Goal: Task Accomplishment & Management: Complete application form

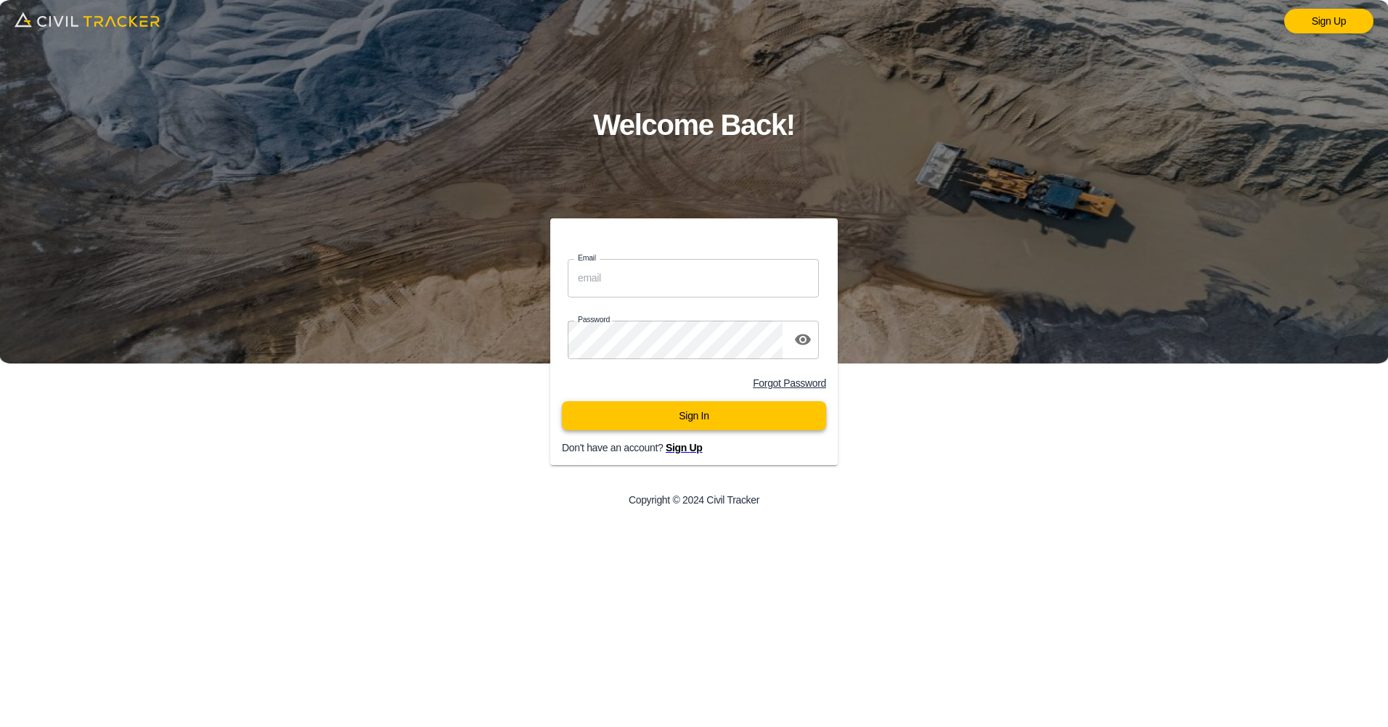
type input "k.benson@swiftcurrent.ca"
click at [691, 415] on button "Sign In" at bounding box center [694, 415] width 264 height 29
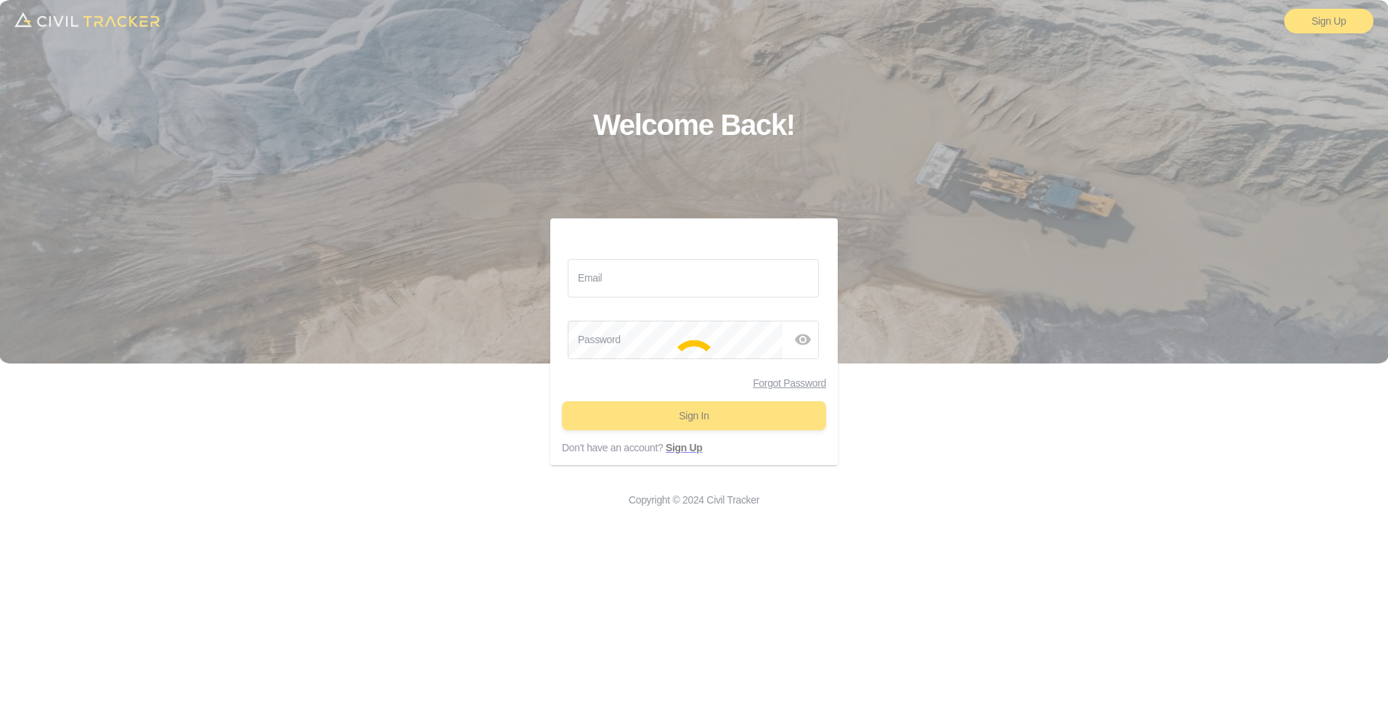
type input "k.benson@swiftcurrent.ca"
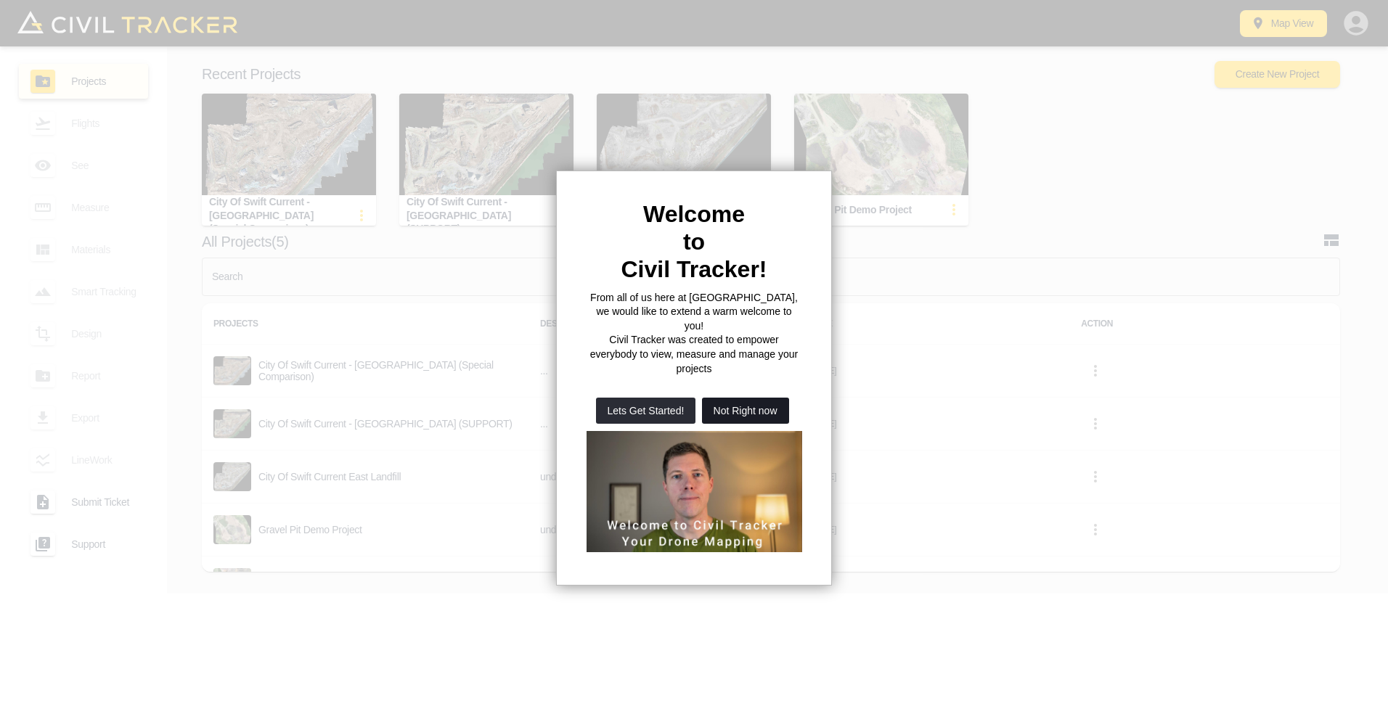
click at [744, 398] on button "Not Right now" at bounding box center [745, 411] width 87 height 26
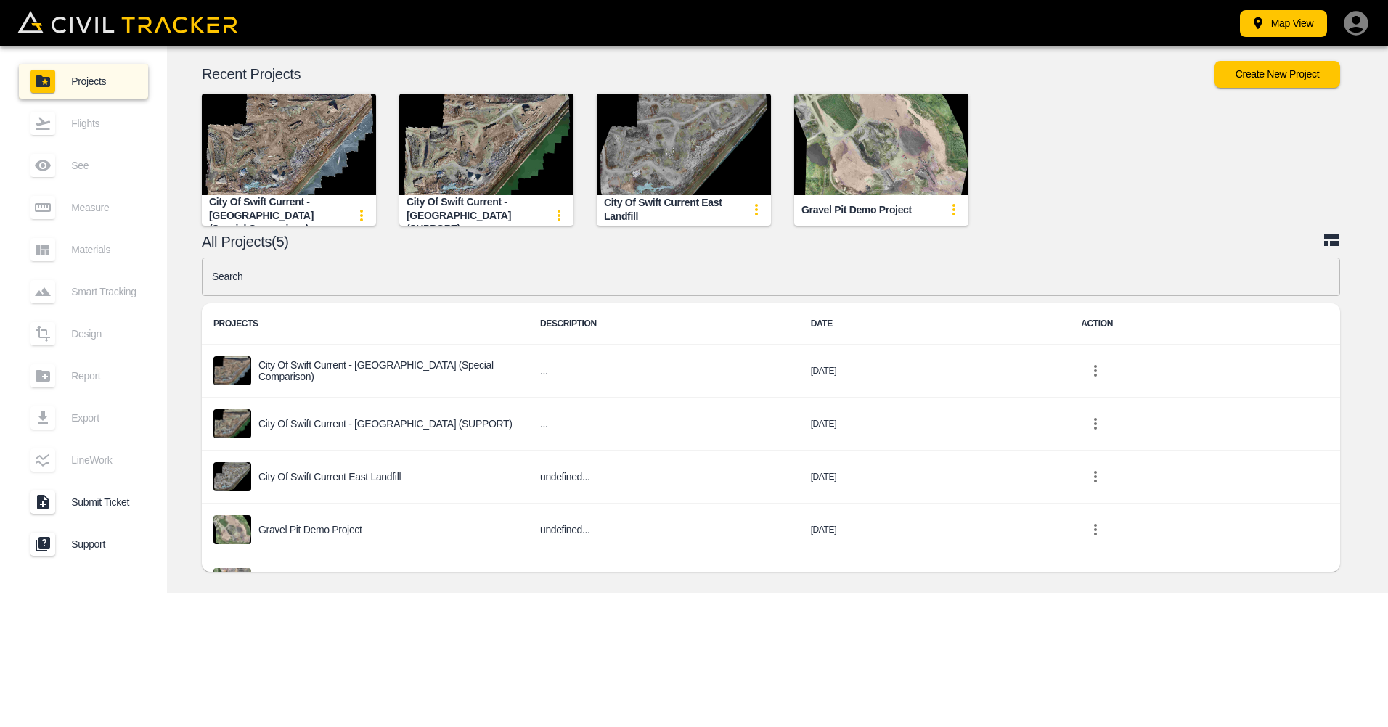
click at [483, 142] on img "button" at bounding box center [486, 145] width 174 height 102
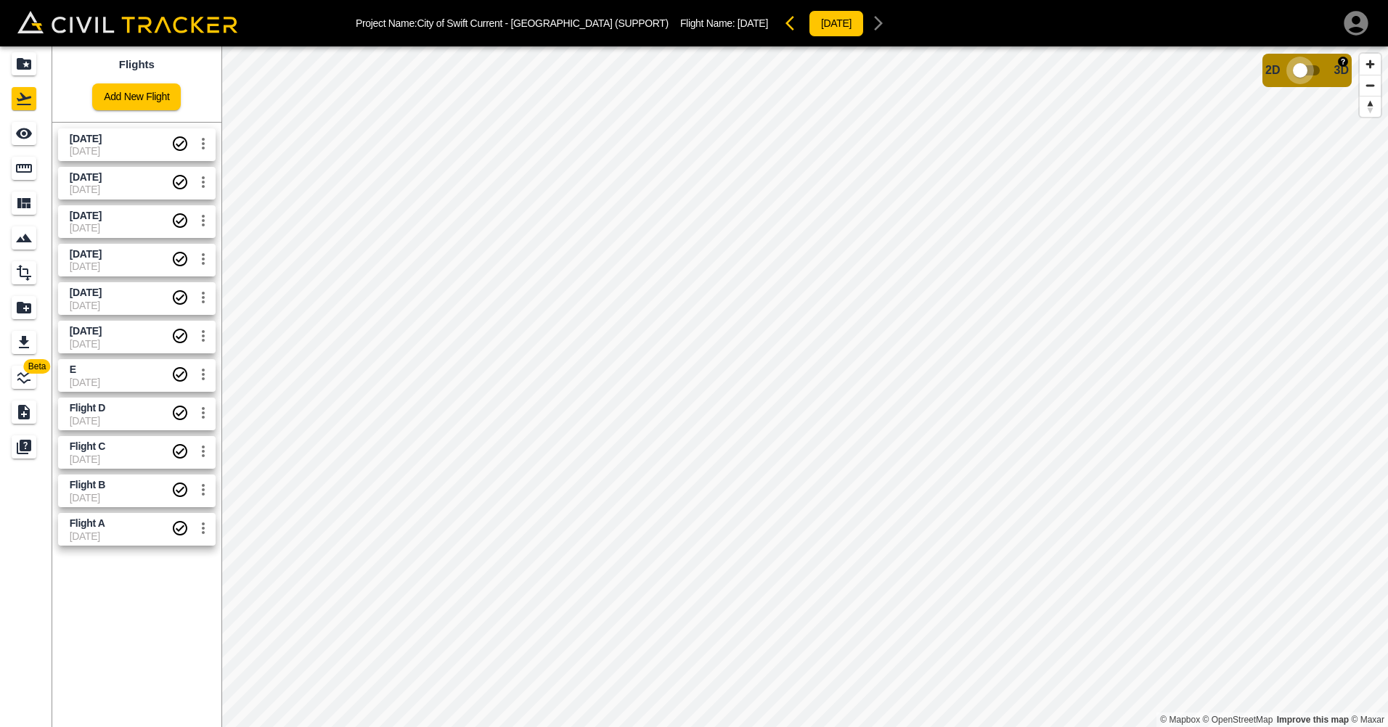
click at [1299, 72] on input "checkbox" at bounding box center [1300, 71] width 83 height 28
click at [1347, 65] on input "checkbox" at bounding box center [1343, 66] width 83 height 28
click at [1341, 60] on img "button" at bounding box center [1343, 62] width 10 height 10
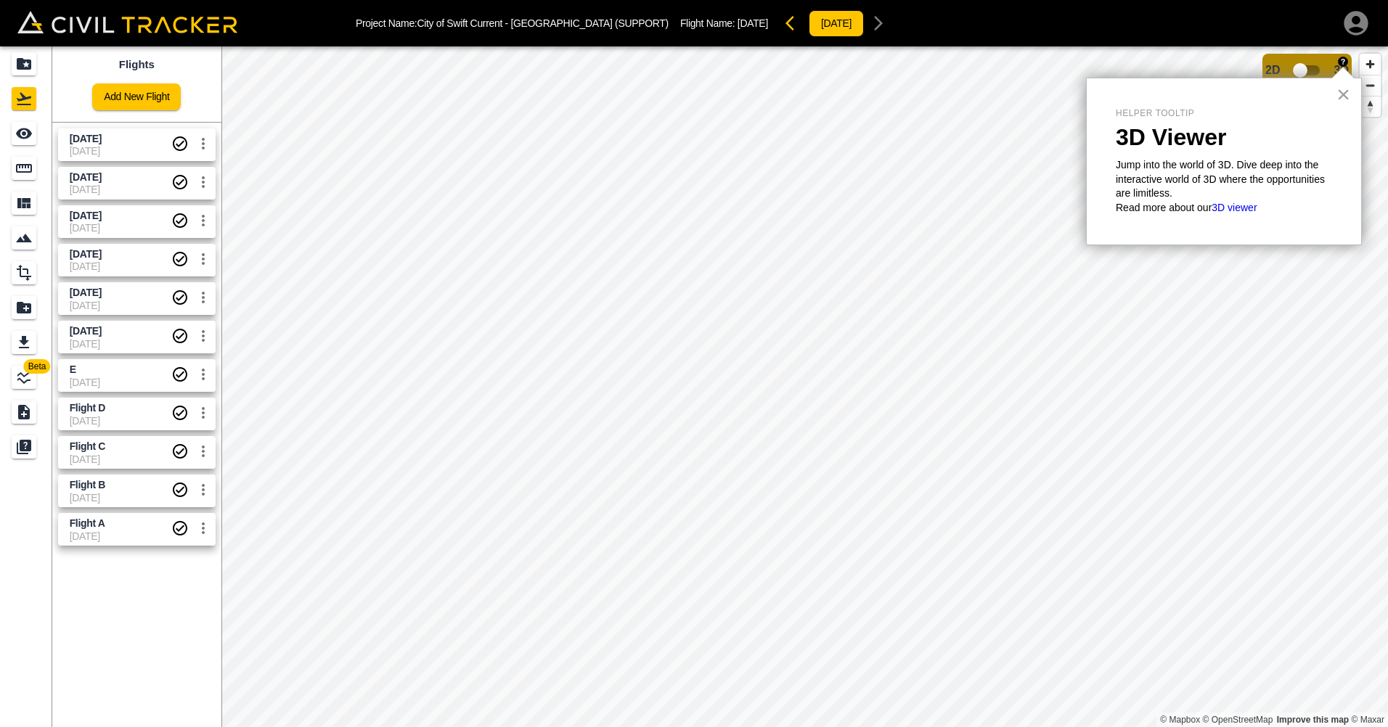
click at [1341, 60] on img "button" at bounding box center [1343, 62] width 10 height 10
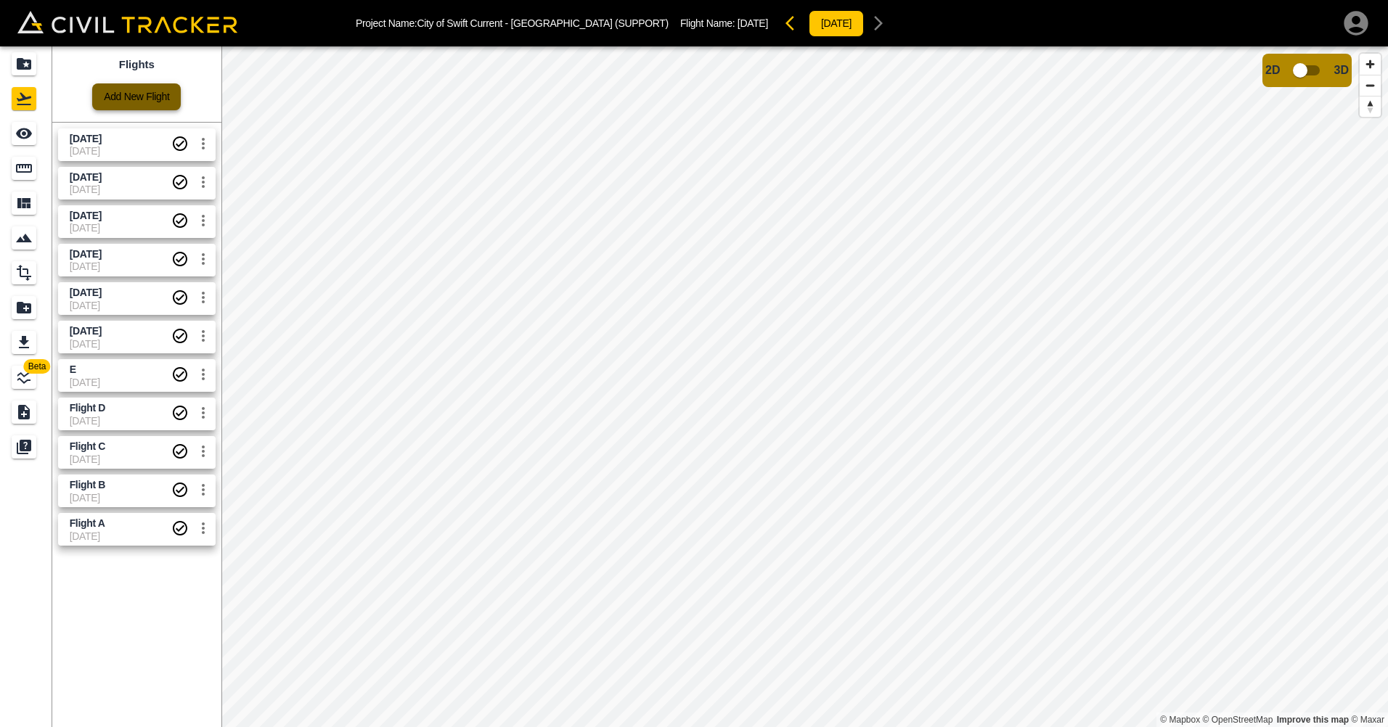
click at [131, 93] on link "Add New Flight" at bounding box center [136, 96] width 89 height 27
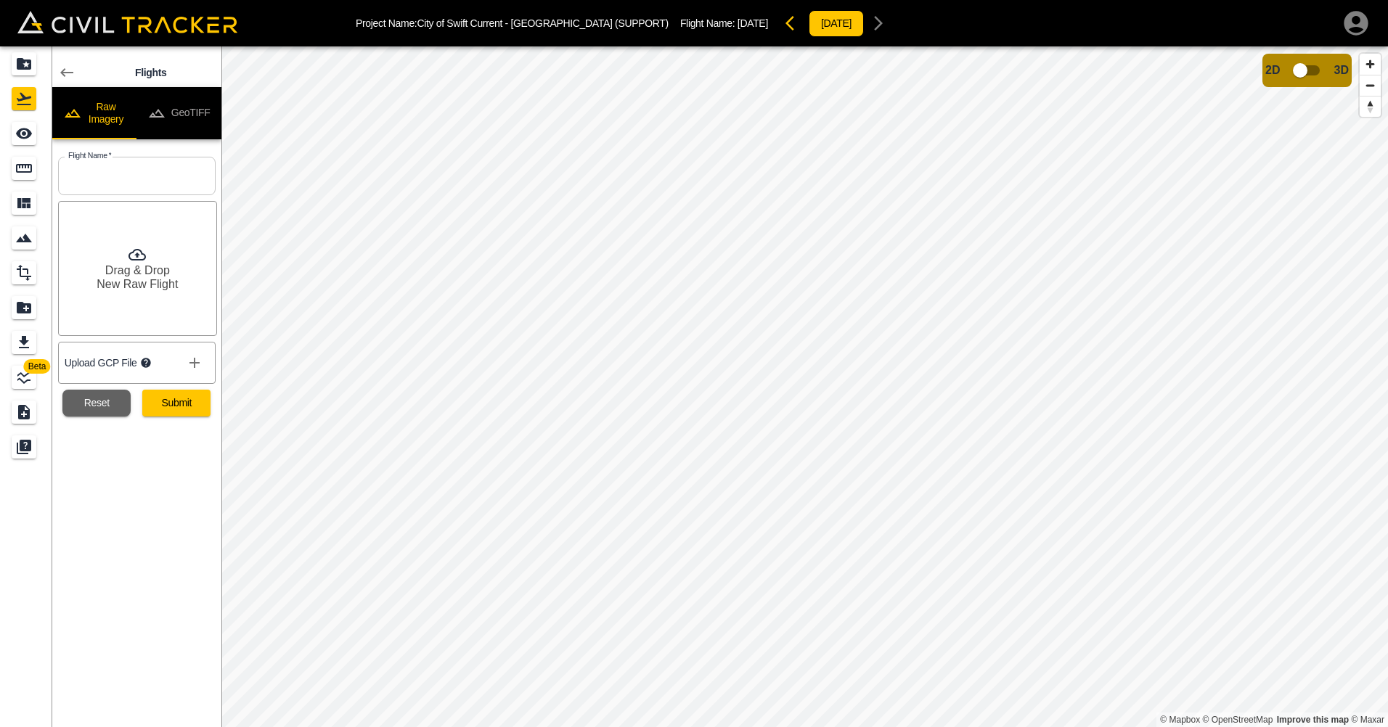
click at [110, 177] on input "text" at bounding box center [137, 176] width 158 height 38
drag, startPoint x: 147, startPoint y: 175, endPoint x: -102, endPoint y: 177, distance: 249.0
click at [0, 177] on html "Project Name: City of Swift Current - [GEOGRAPHIC_DATA] (SUPPORT) Flight Name: …" at bounding box center [694, 363] width 1388 height 727
type input "A"
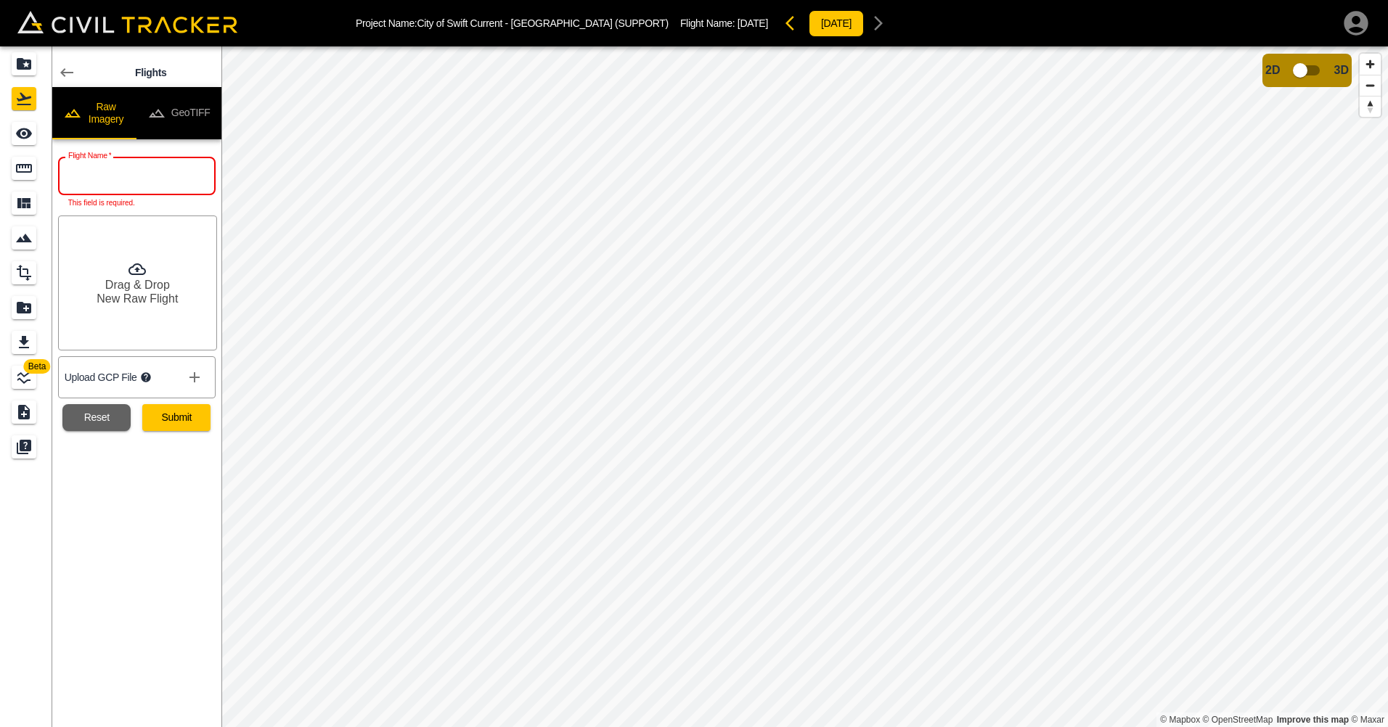
click at [84, 176] on input "text" at bounding box center [137, 176] width 158 height 38
type input "A"
click at [97, 179] on input "text" at bounding box center [137, 176] width 158 height 38
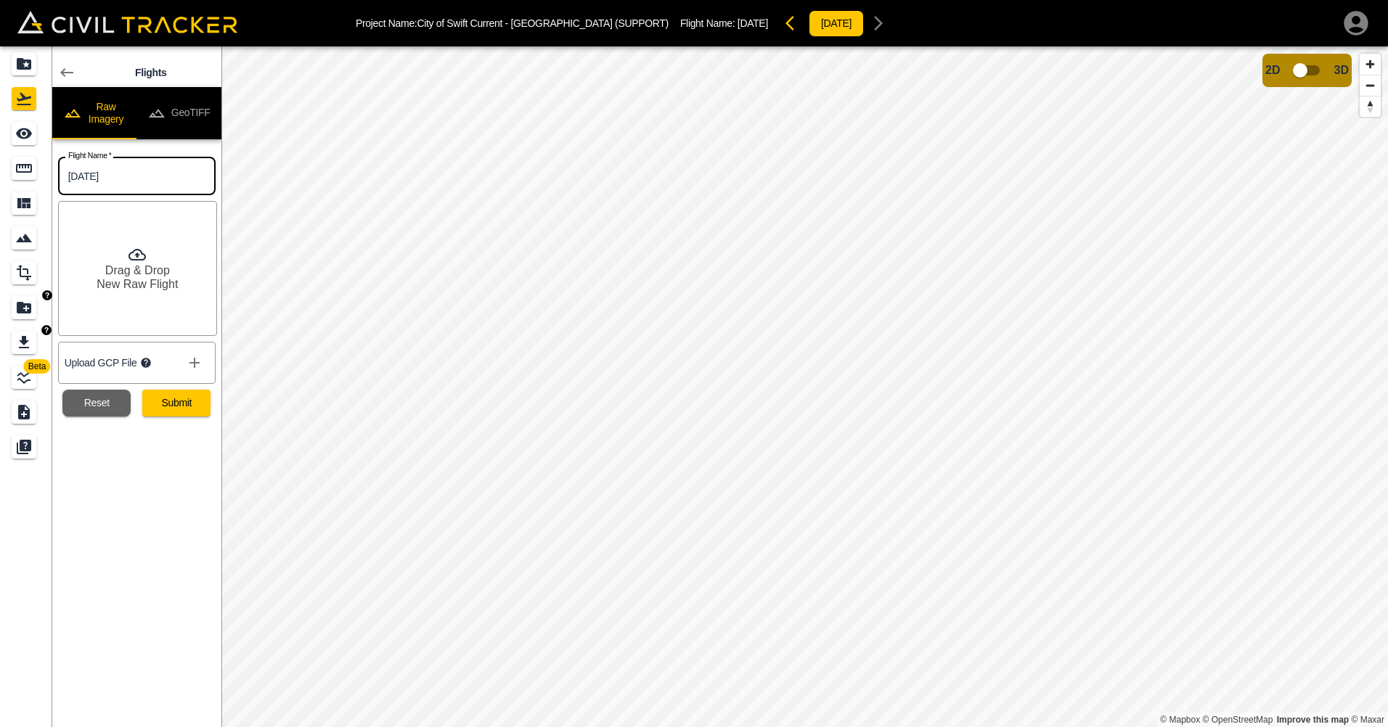
type input "[DATE]"
click at [142, 263] on icon at bounding box center [136, 254] width 17 height 17
click at [194, 365] on icon "show more" at bounding box center [194, 363] width 10 height 10
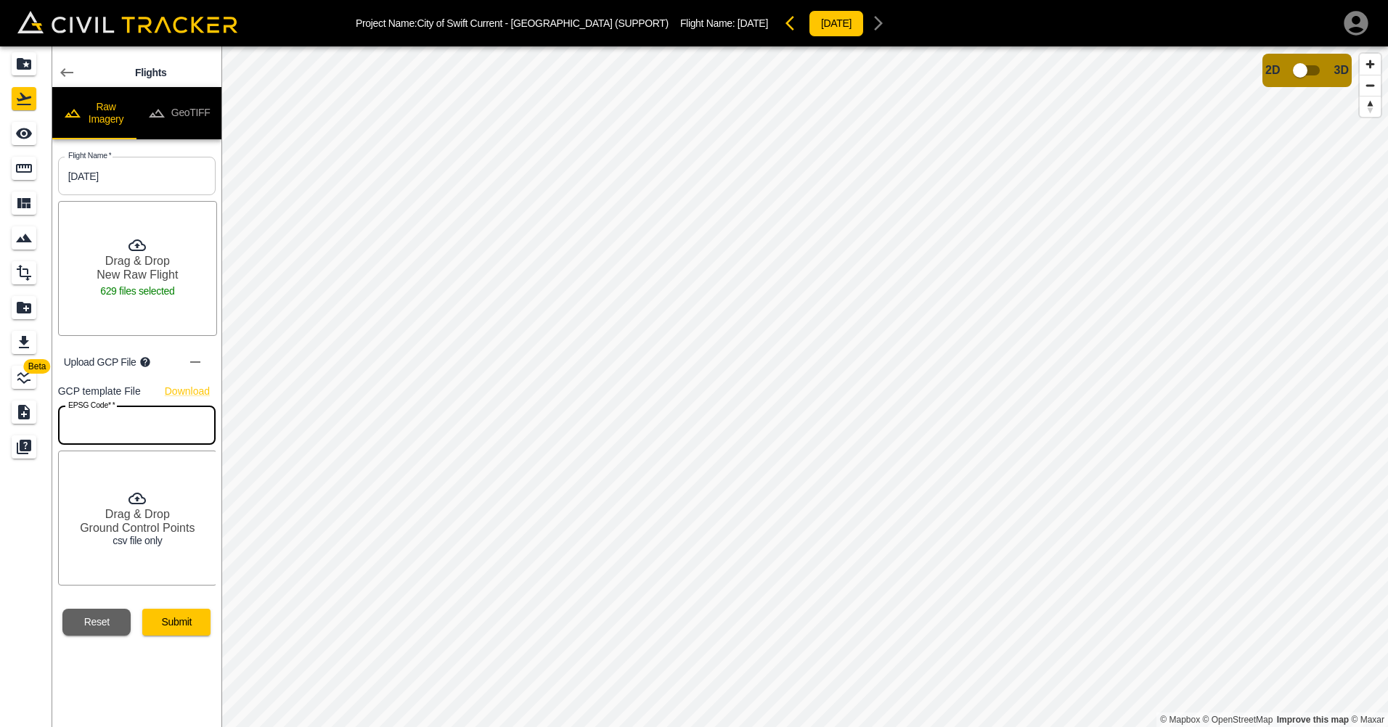
click at [131, 427] on input "text" at bounding box center [137, 425] width 158 height 38
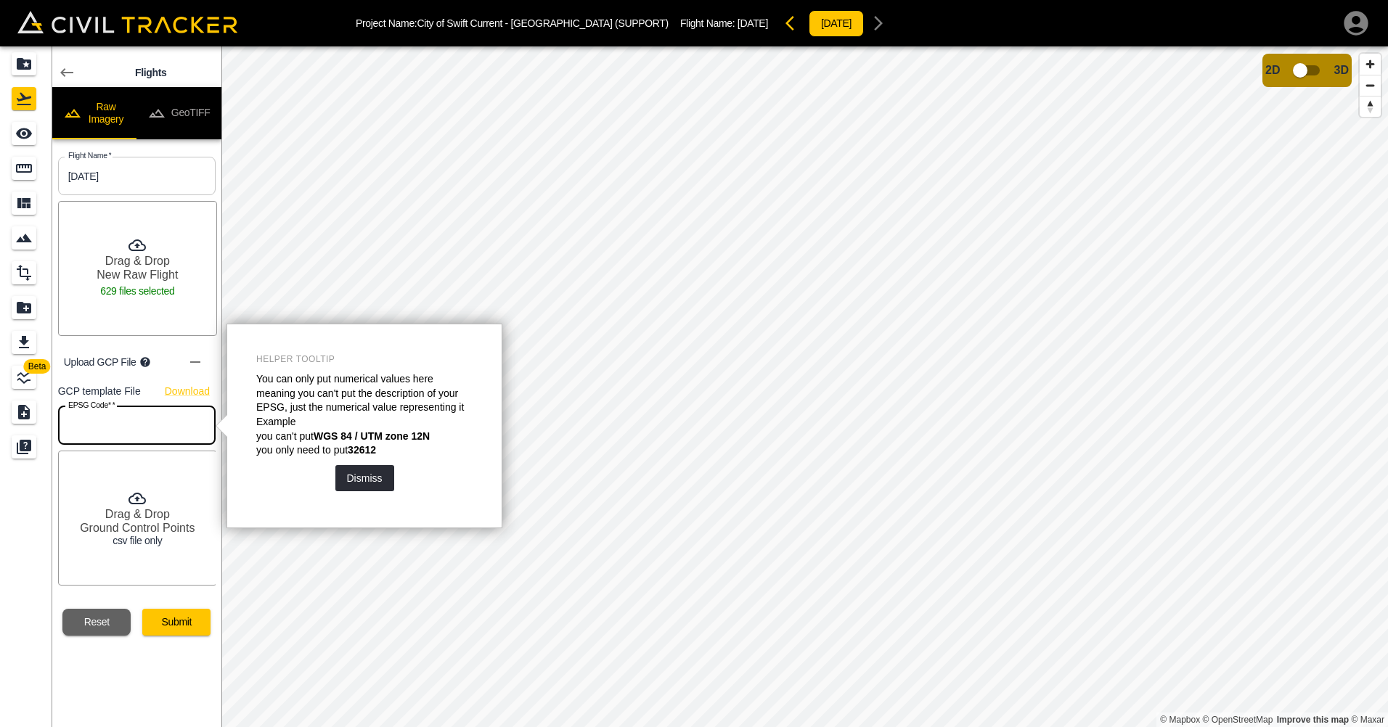
click at [131, 422] on input "text" at bounding box center [137, 425] width 158 height 38
type input "26913"
click at [391, 480] on button "Dismiss" at bounding box center [364, 478] width 59 height 26
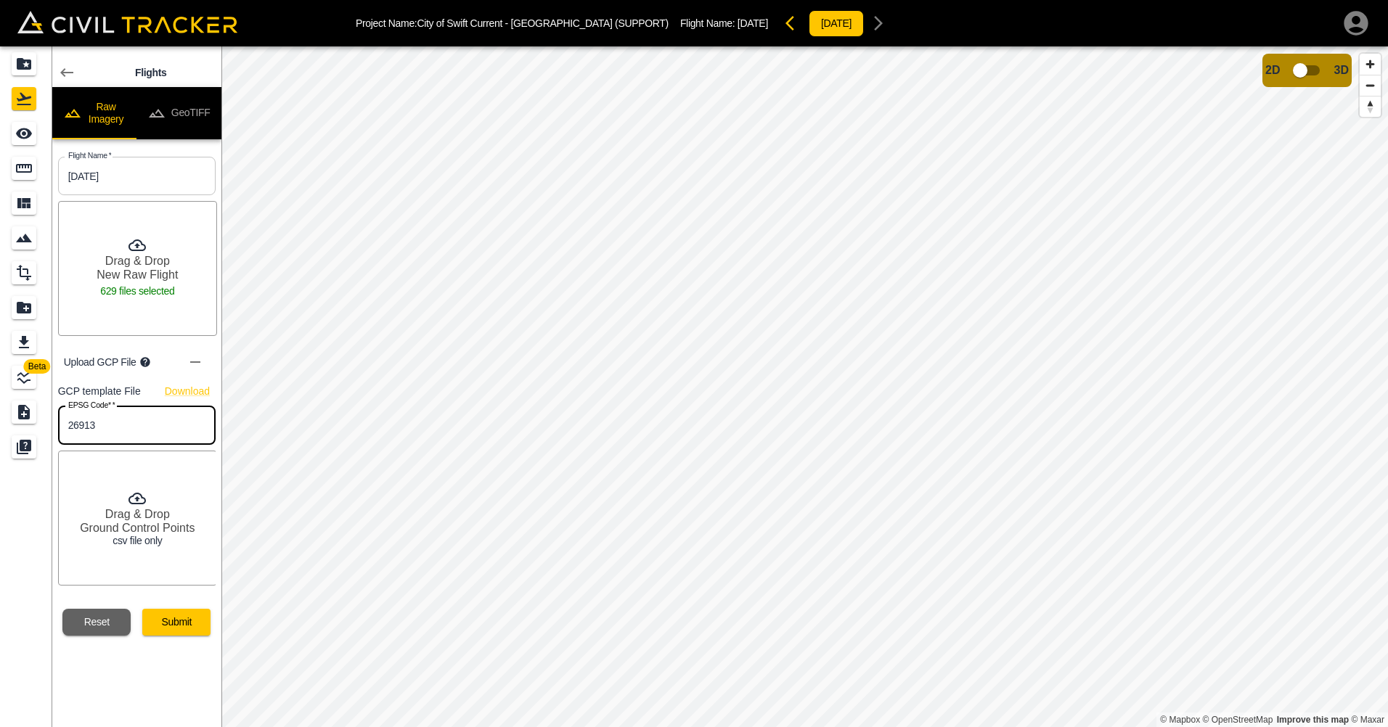
click at [132, 543] on p "csv file only" at bounding box center [137, 541] width 49 height 12
click at [178, 624] on button "Submit" at bounding box center [176, 622] width 68 height 27
